Goal: Find specific page/section: Find specific page/section

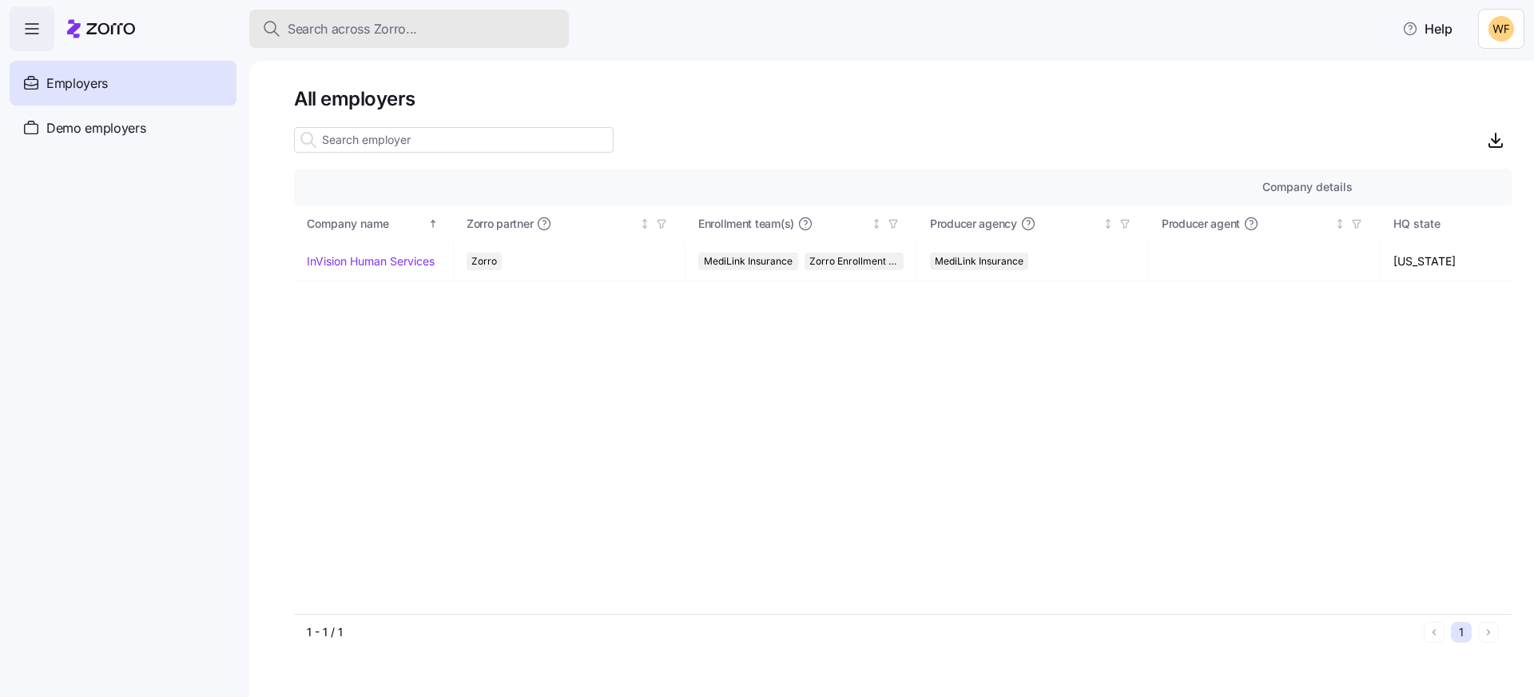
click at [485, 23] on div "Search across Zorro..." at bounding box center [409, 29] width 294 height 20
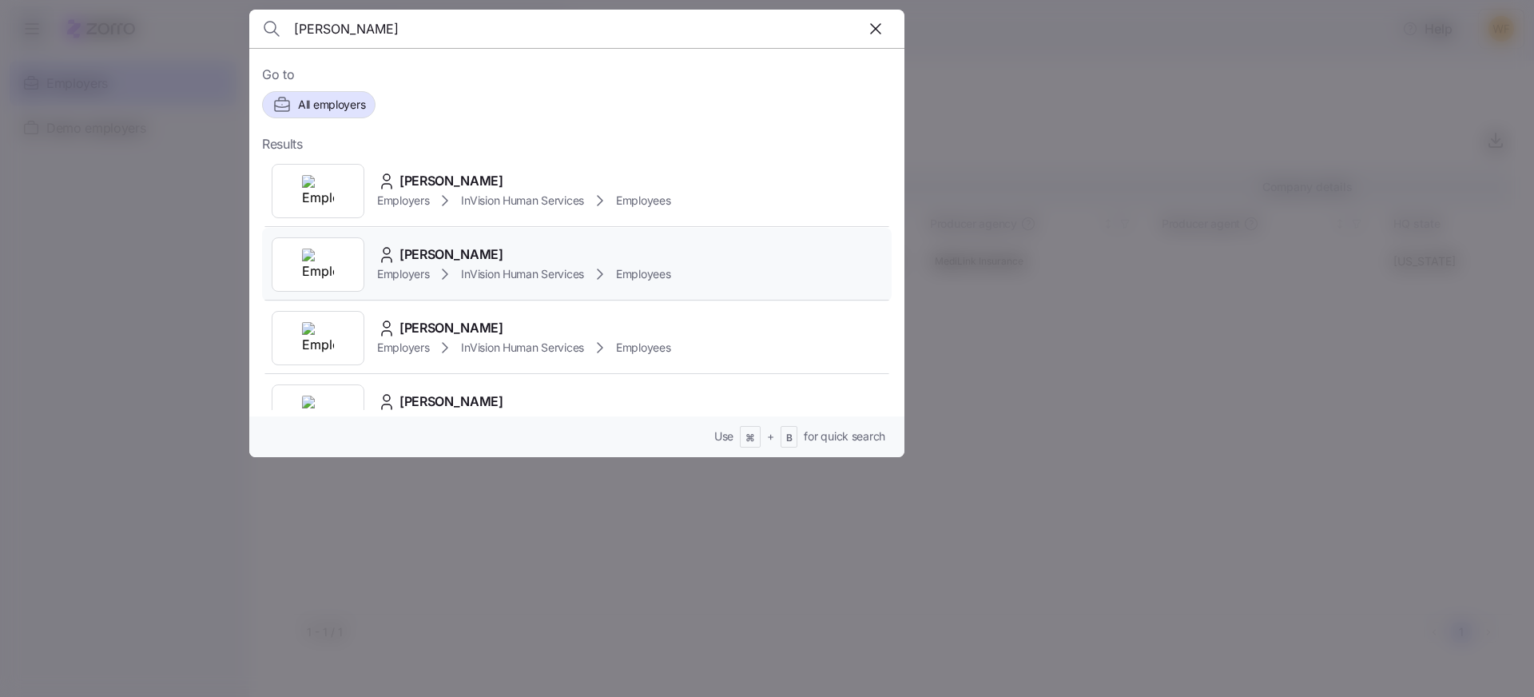
type input "[PERSON_NAME]"
click at [533, 262] on div "[PERSON_NAME]" at bounding box center [524, 255] width 294 height 20
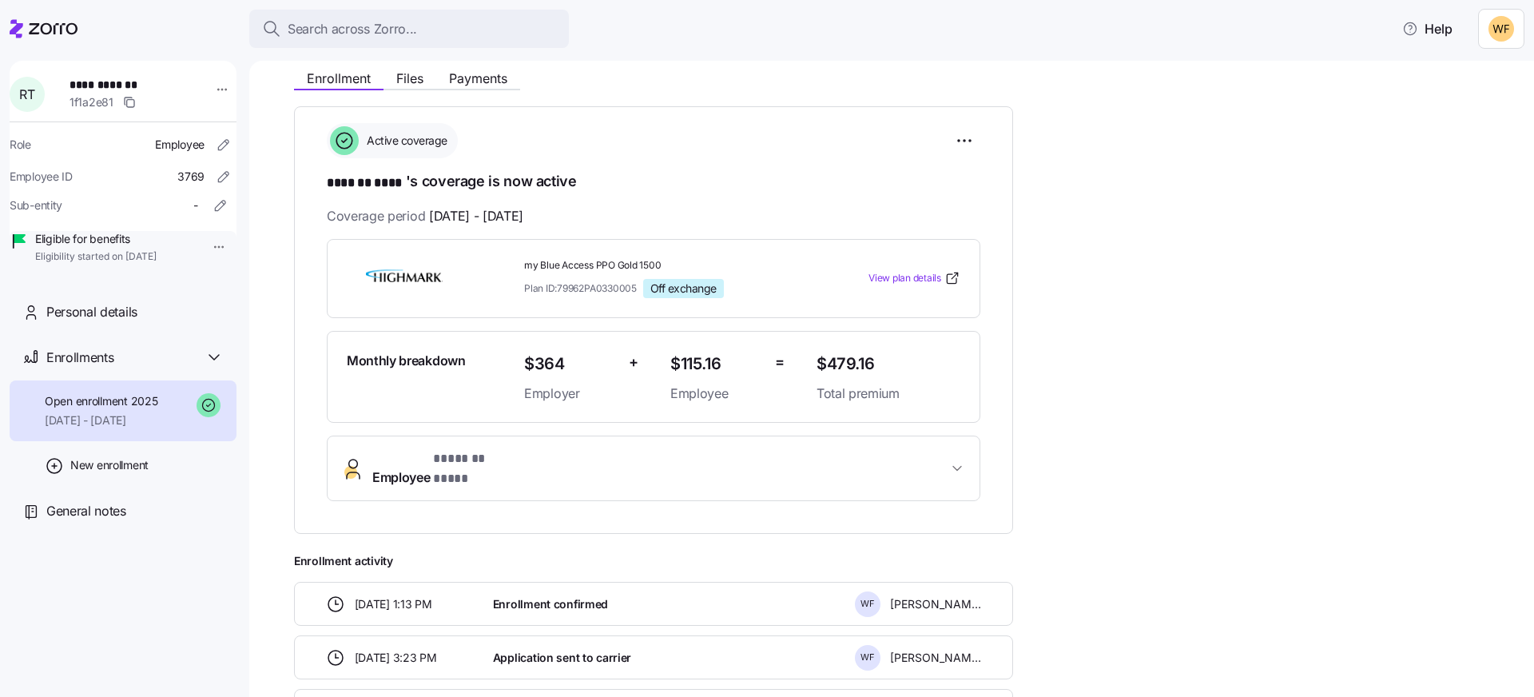
scroll to position [306, 0]
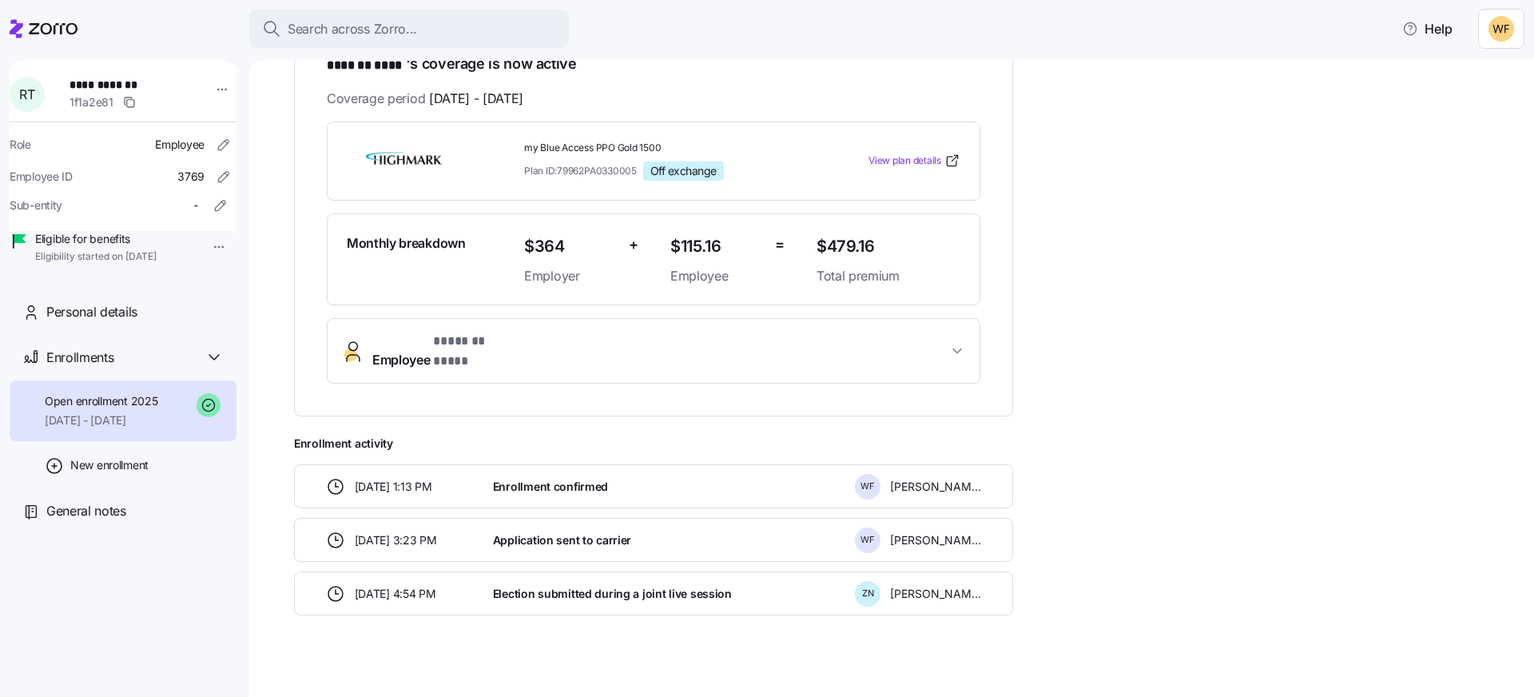
click at [745, 339] on span "Employee * ******* **** *" at bounding box center [659, 351] width 575 height 38
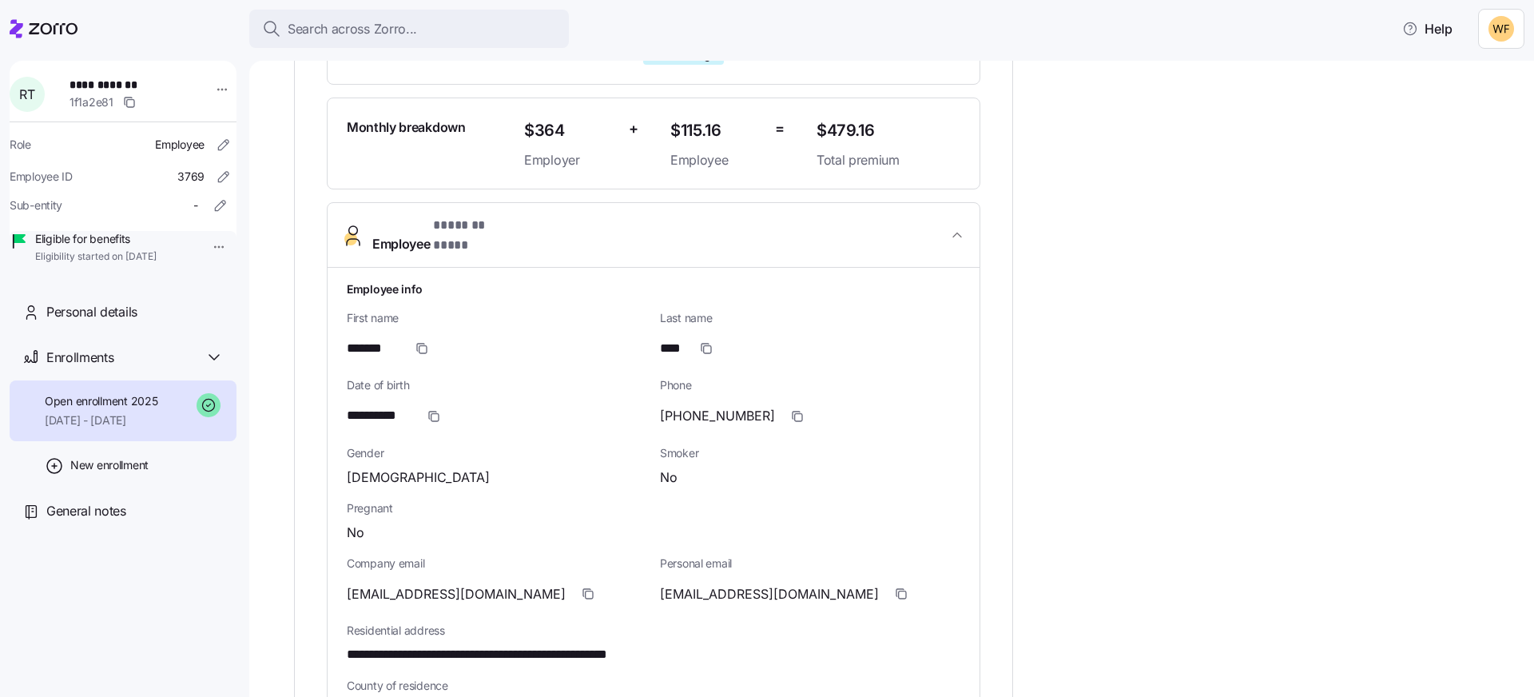
scroll to position [521, 0]
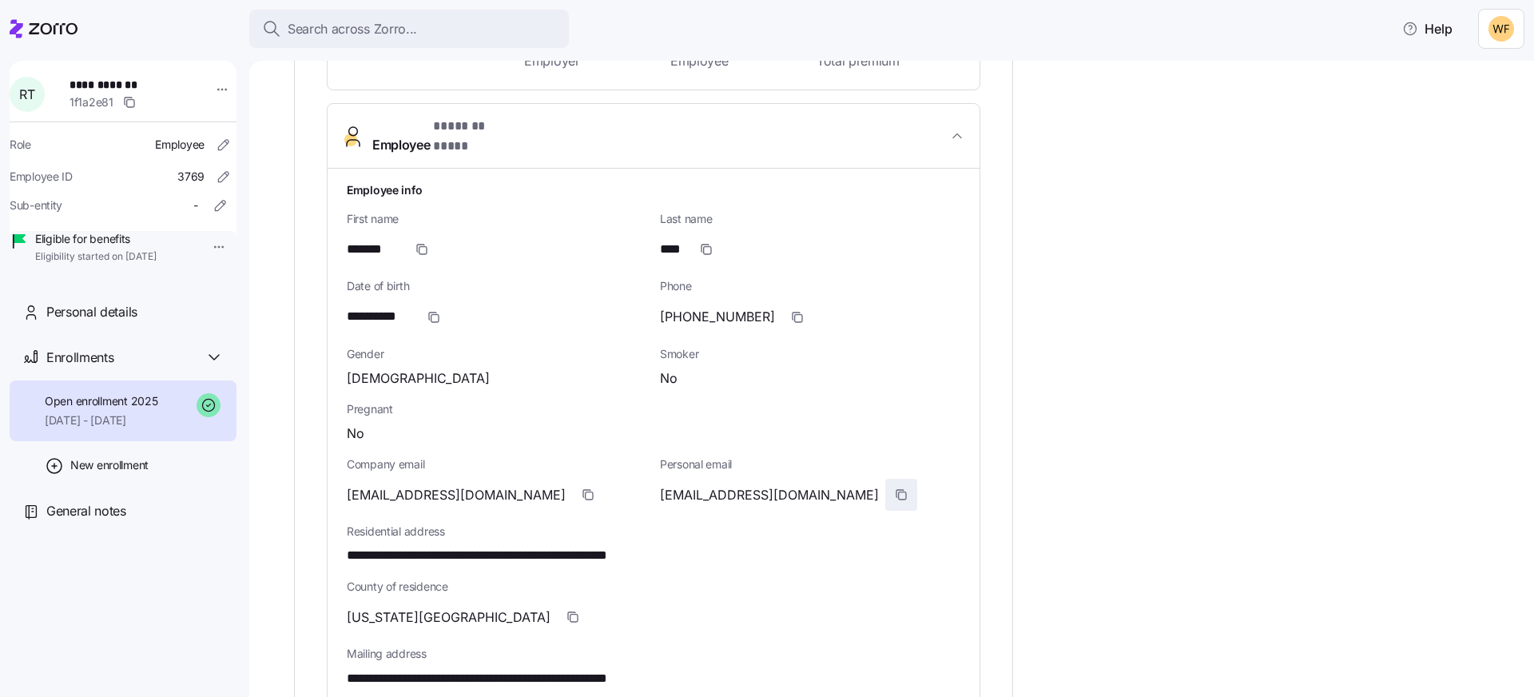
click at [895, 488] on icon "button" at bounding box center [901, 494] width 13 height 13
click at [582, 488] on icon "button" at bounding box center [588, 494] width 13 height 13
